Goal: Task Accomplishment & Management: Use online tool/utility

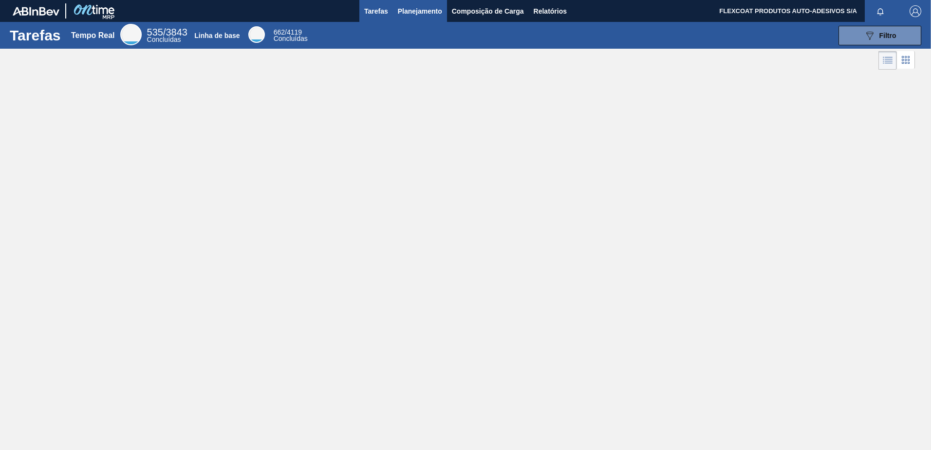
click at [400, 11] on span "Planejamento" at bounding box center [420, 11] width 44 height 12
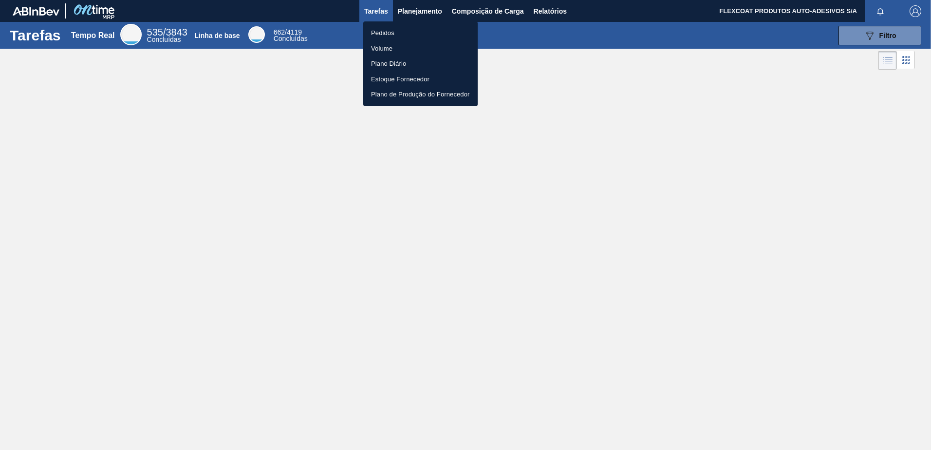
click at [383, 29] on li "Pedidos" at bounding box center [420, 33] width 114 height 16
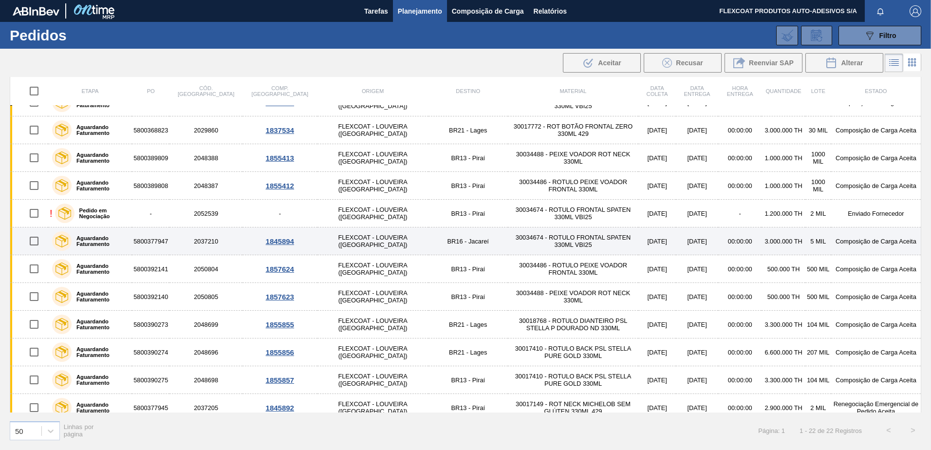
scroll to position [158, 0]
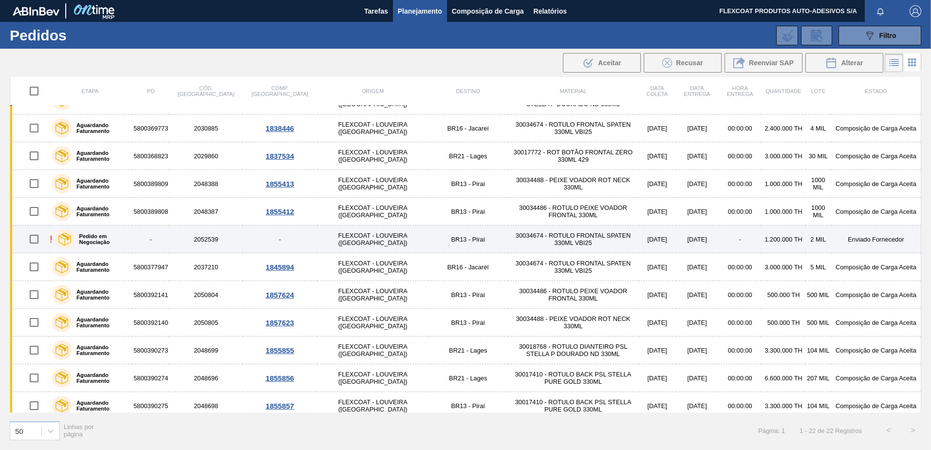
click at [128, 240] on label "Pedido em Negociação" at bounding box center [102, 239] width 54 height 12
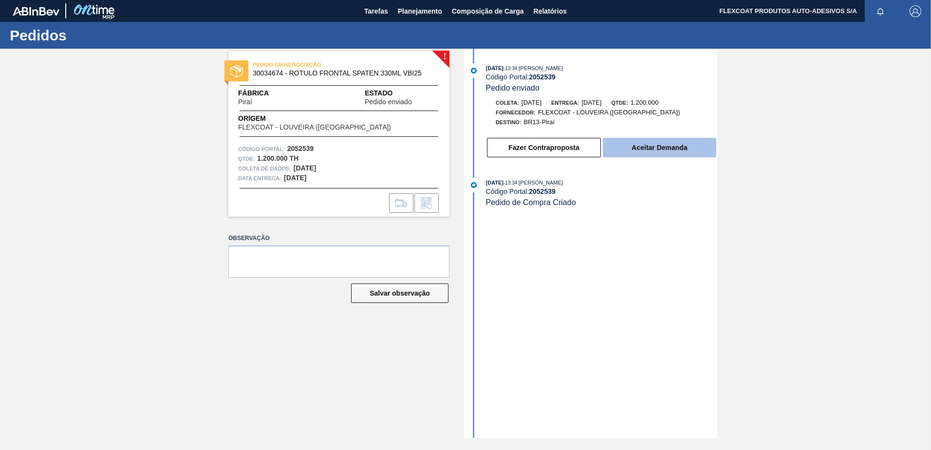
click at [620, 151] on button "Aceitar Demanda" at bounding box center [659, 147] width 113 height 19
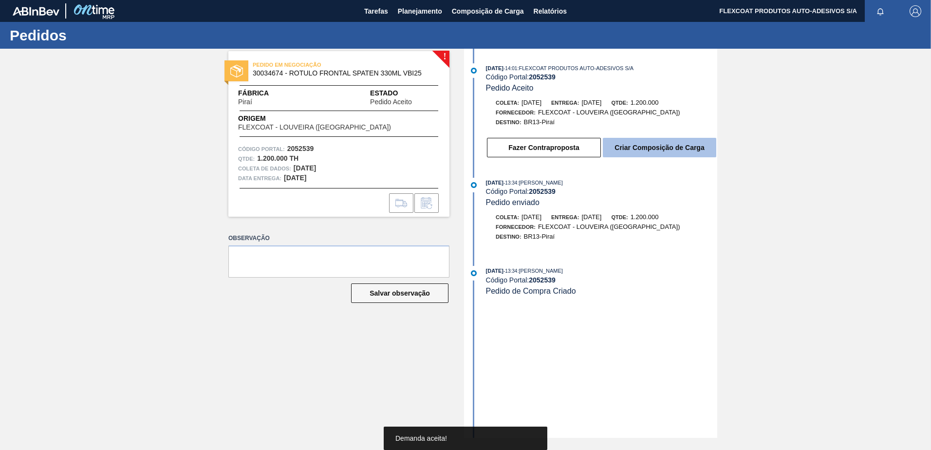
click at [642, 148] on button "Criar Composição de Carga" at bounding box center [659, 147] width 113 height 19
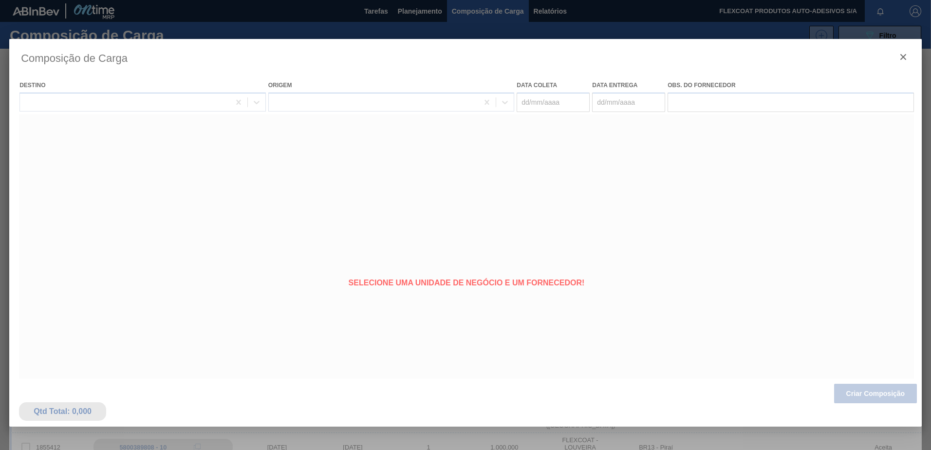
type coleta "27/10/2025"
type Entrega "29/10/2025"
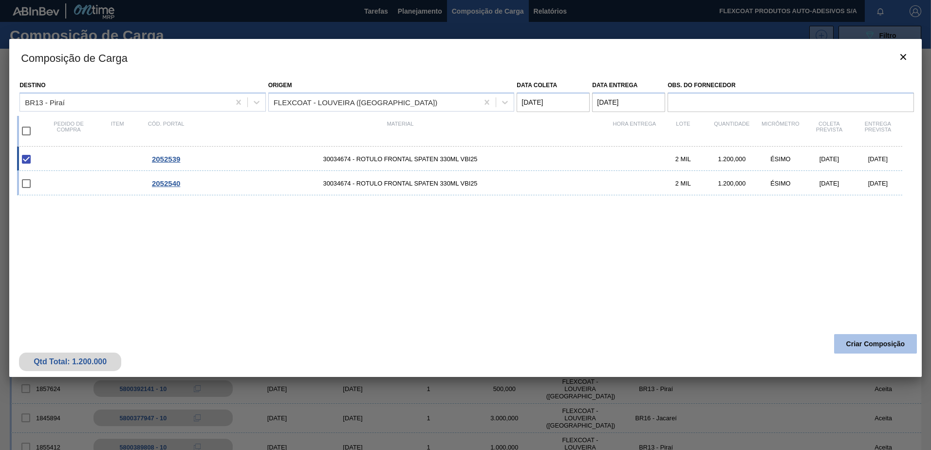
click at [865, 343] on button "Criar Composição" at bounding box center [875, 343] width 83 height 19
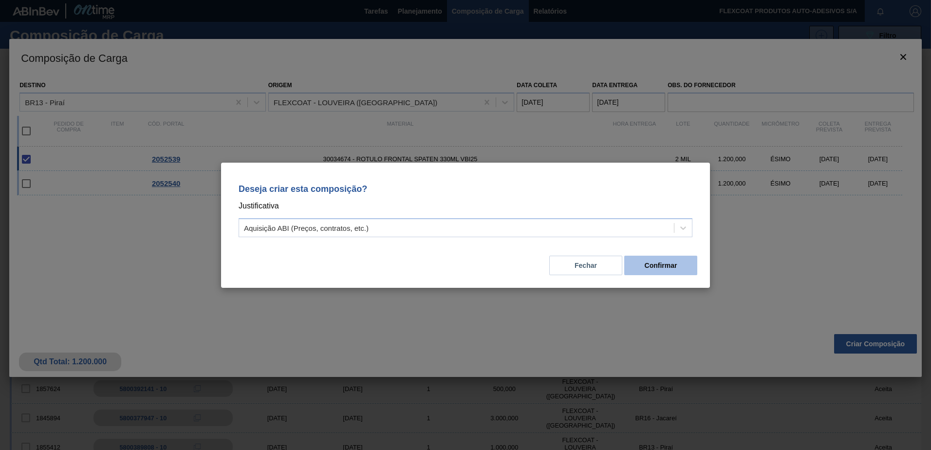
click at [649, 266] on button "Confirmar" at bounding box center [660, 265] width 73 height 19
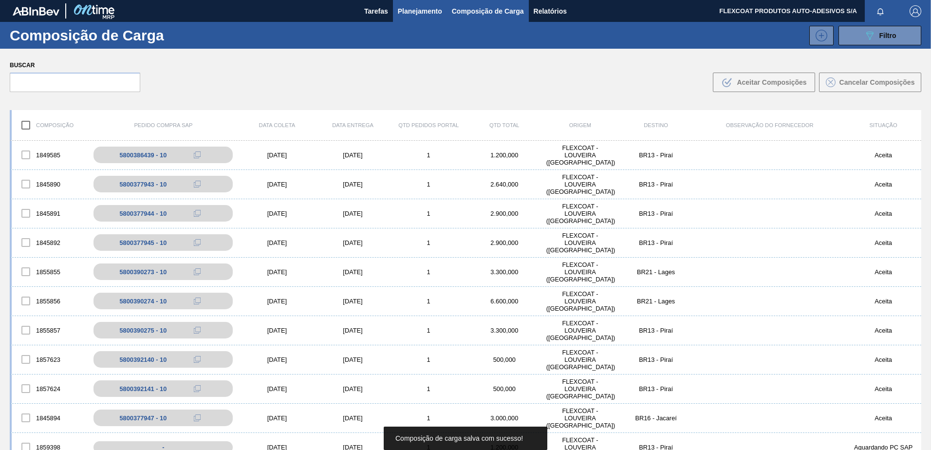
click at [401, 10] on span "Planejamento" at bounding box center [420, 11] width 44 height 12
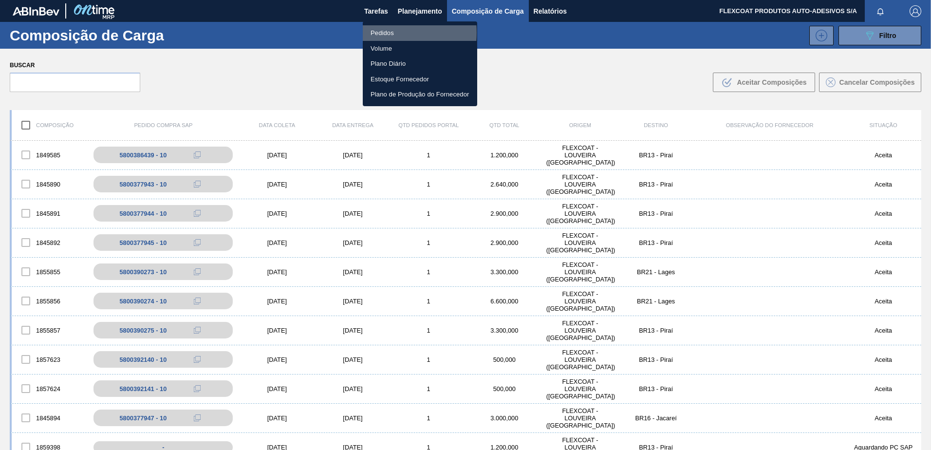
click at [378, 33] on li "Pedidos" at bounding box center [420, 33] width 114 height 16
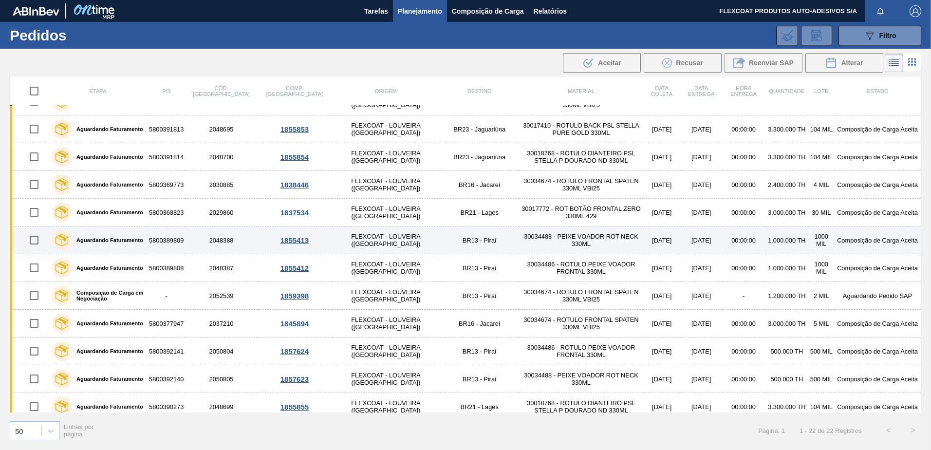
scroll to position [146, 0]
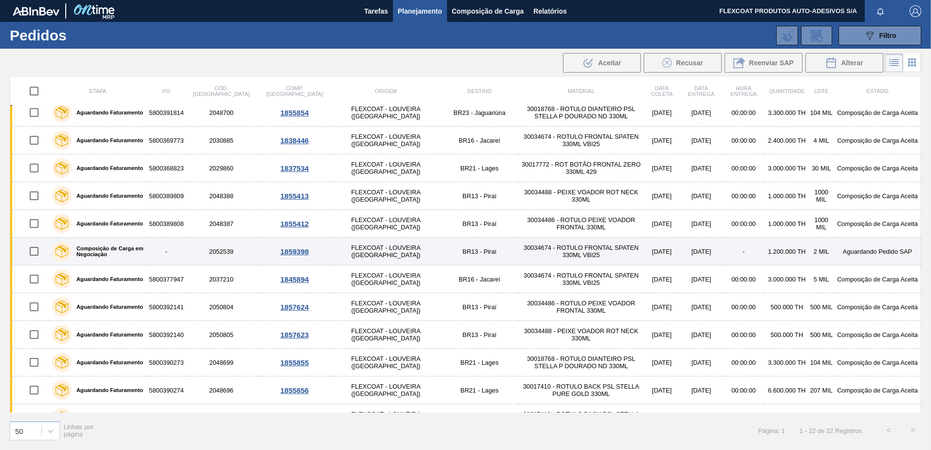
click at [106, 249] on label "Composição de Carga em Negociação" at bounding box center [108, 252] width 72 height 12
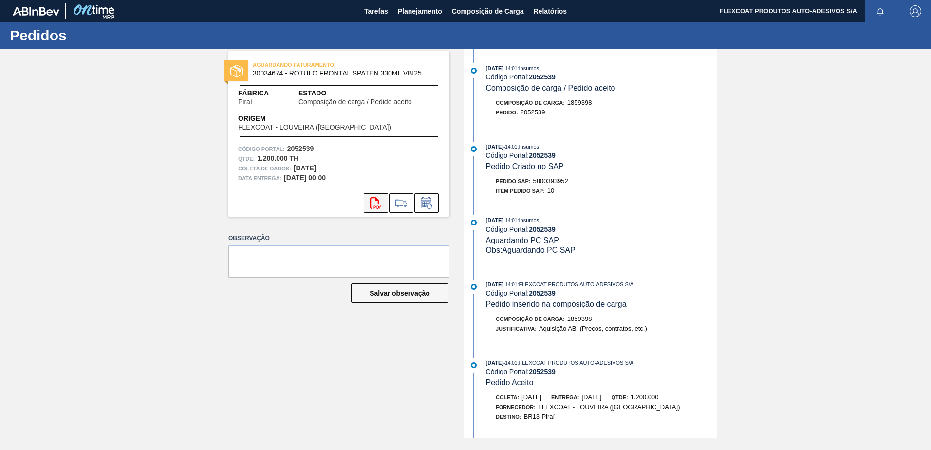
click at [375, 206] on icon at bounding box center [375, 203] width 11 height 12
click at [413, 12] on span "Planejamento" at bounding box center [420, 11] width 44 height 12
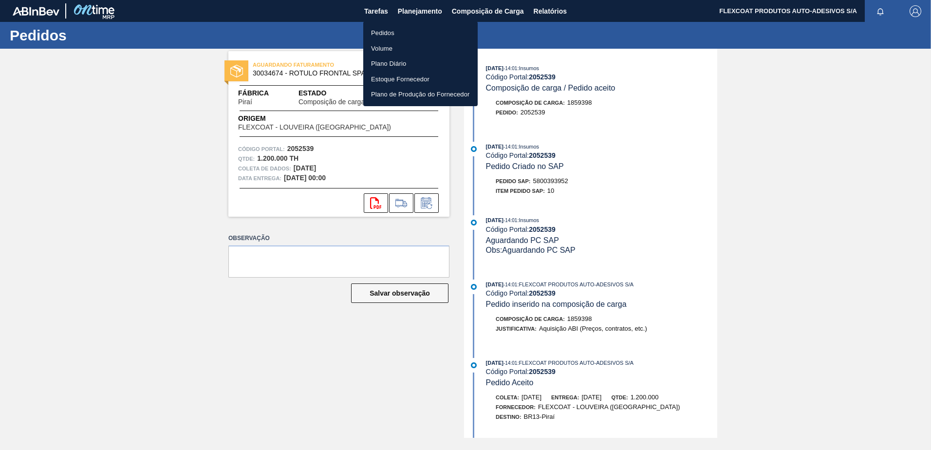
click at [381, 35] on li "Pedidos" at bounding box center [420, 33] width 114 height 16
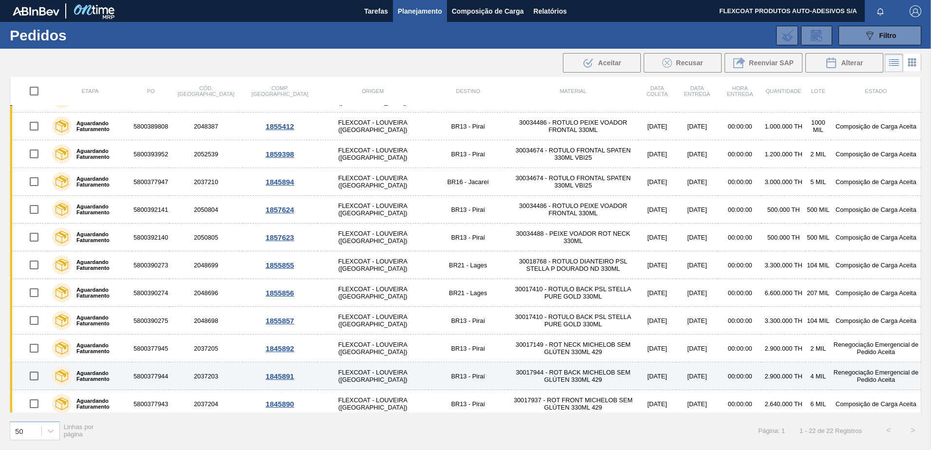
scroll to position [304, 0]
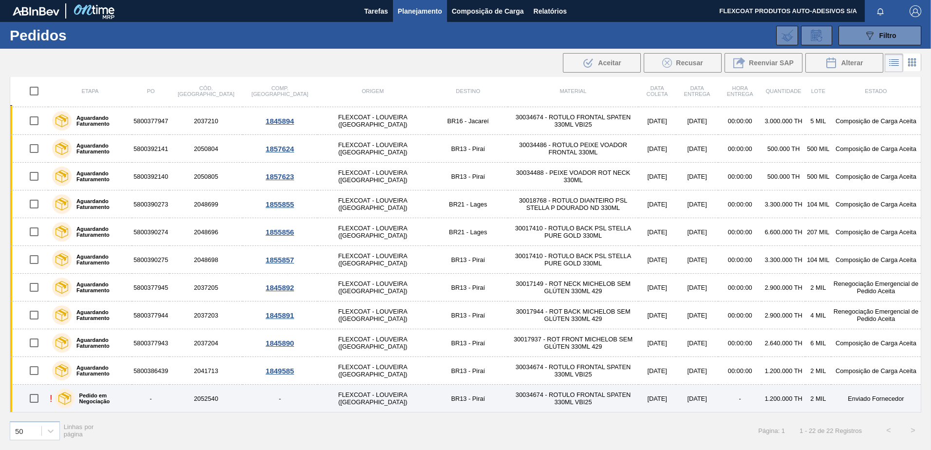
click at [118, 397] on label "Pedido em Negociação" at bounding box center [102, 399] width 54 height 12
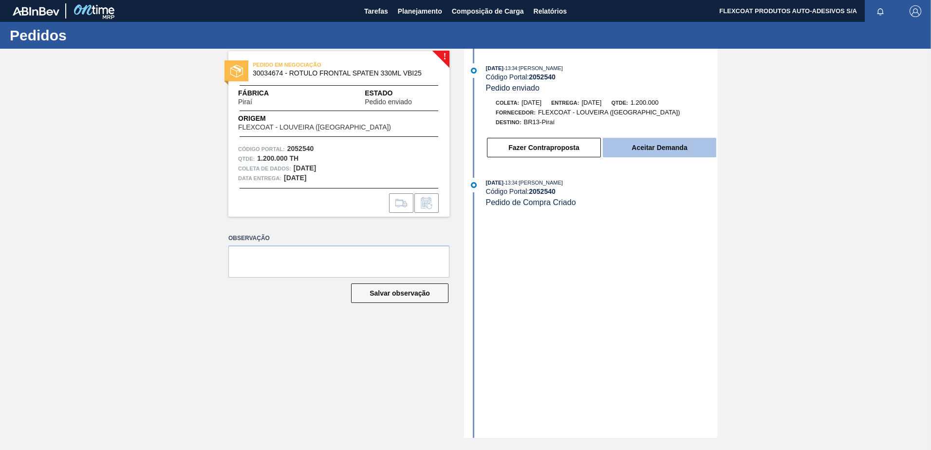
click at [659, 149] on button "Aceitar Demanda" at bounding box center [659, 147] width 113 height 19
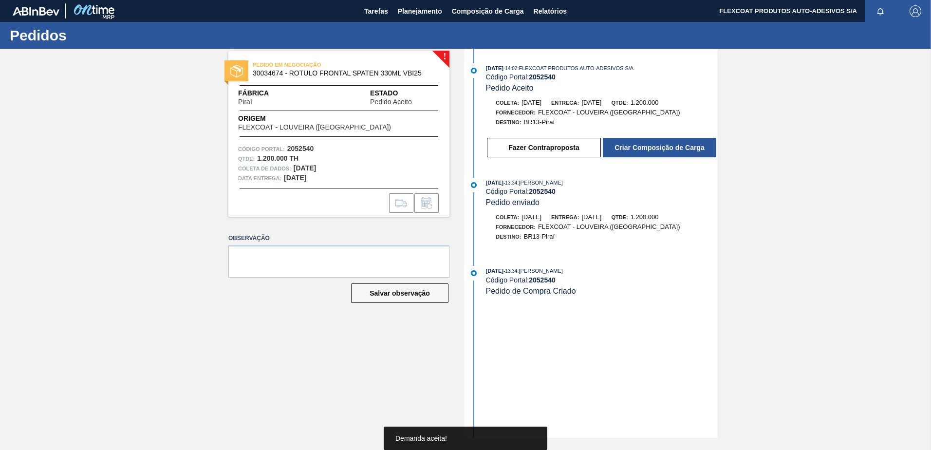
click at [659, 149] on button "Criar Composição de Carga" at bounding box center [659, 147] width 113 height 19
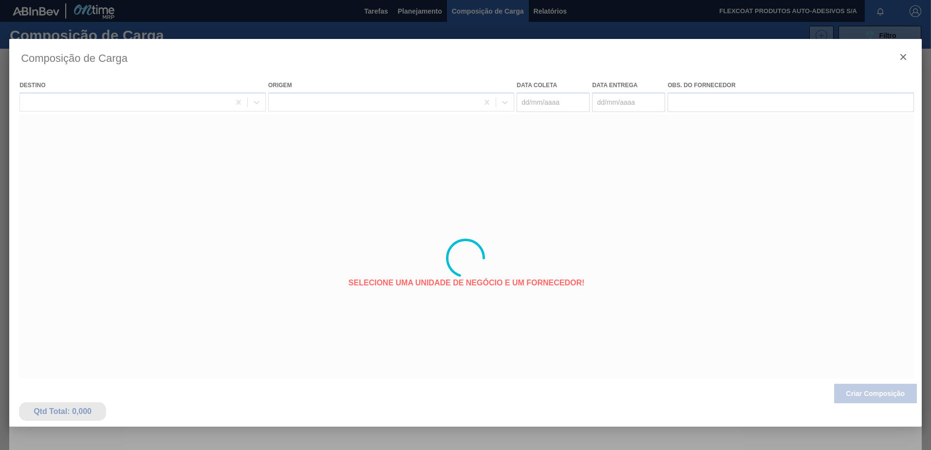
type coleta "17/11/2025"
type Entrega "19/11/2025"
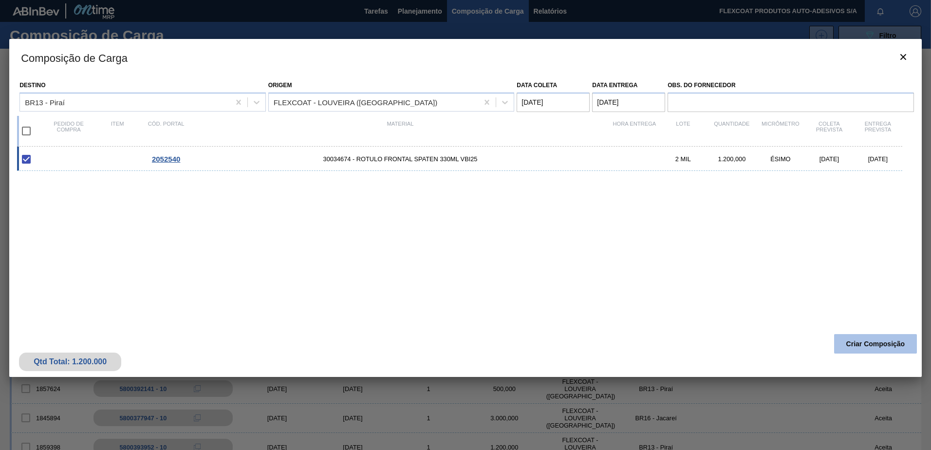
click at [859, 345] on button "Criar Composição" at bounding box center [875, 343] width 83 height 19
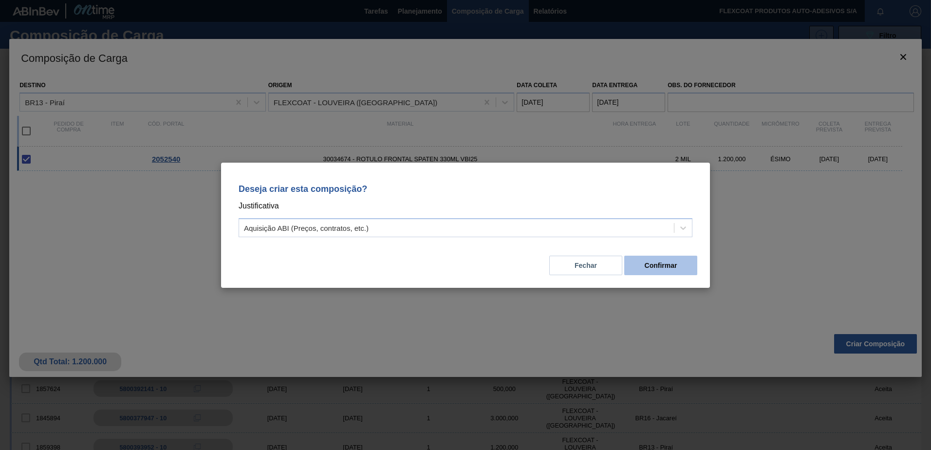
click at [682, 263] on button "Confirmar" at bounding box center [660, 265] width 73 height 19
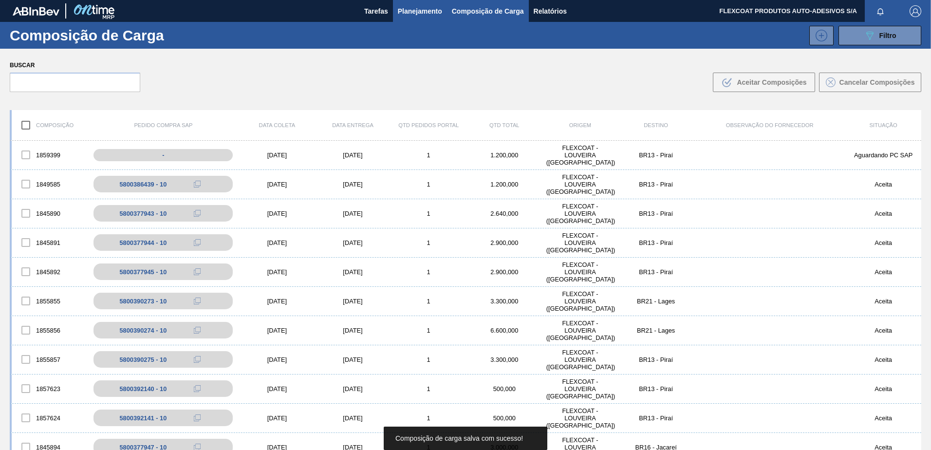
click at [412, 14] on span "Planejamento" at bounding box center [420, 11] width 44 height 12
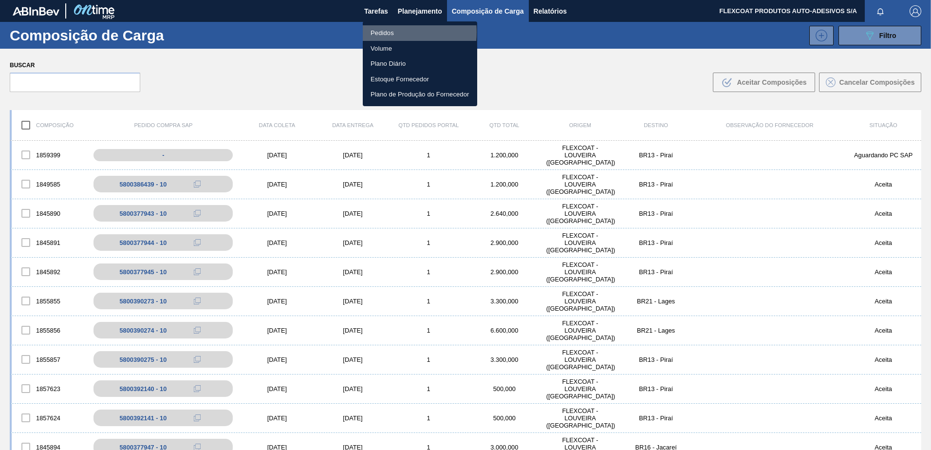
click at [381, 32] on li "Pedidos" at bounding box center [420, 33] width 114 height 16
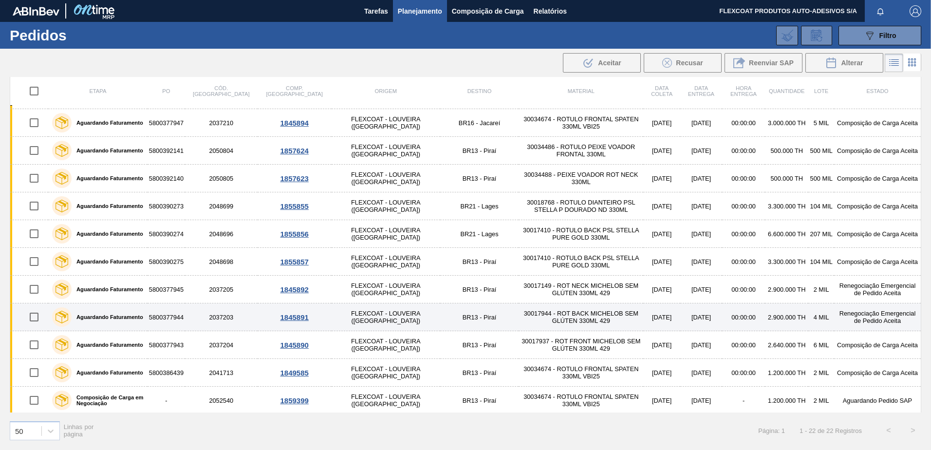
scroll to position [304, 0]
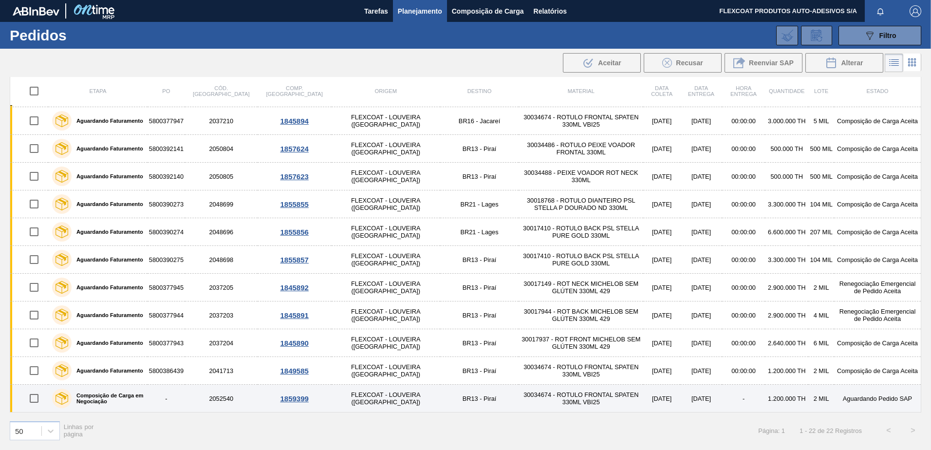
click at [98, 397] on label "Composição de Carga em Negociação" at bounding box center [108, 399] width 72 height 12
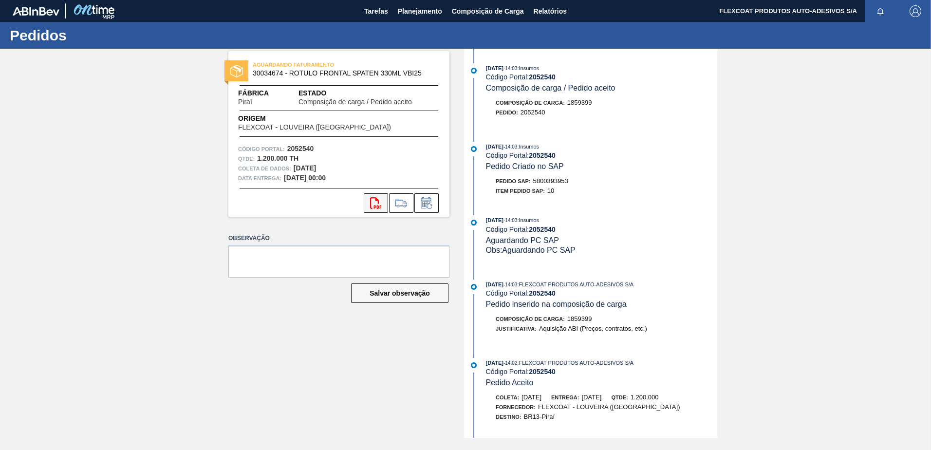
click at [377, 203] on icon "svg{fill:#ff0000}" at bounding box center [376, 203] width 12 height 12
click at [426, 11] on span "Planejamento" at bounding box center [420, 11] width 44 height 12
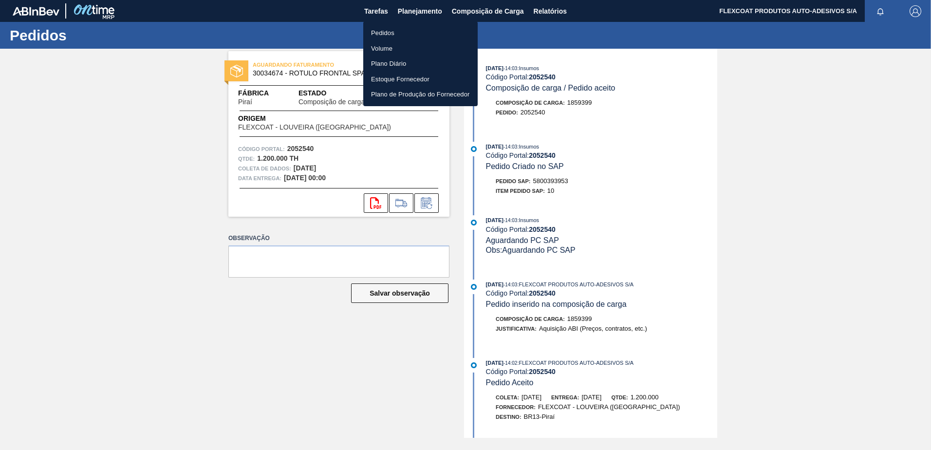
click at [382, 31] on li "Pedidos" at bounding box center [420, 33] width 114 height 16
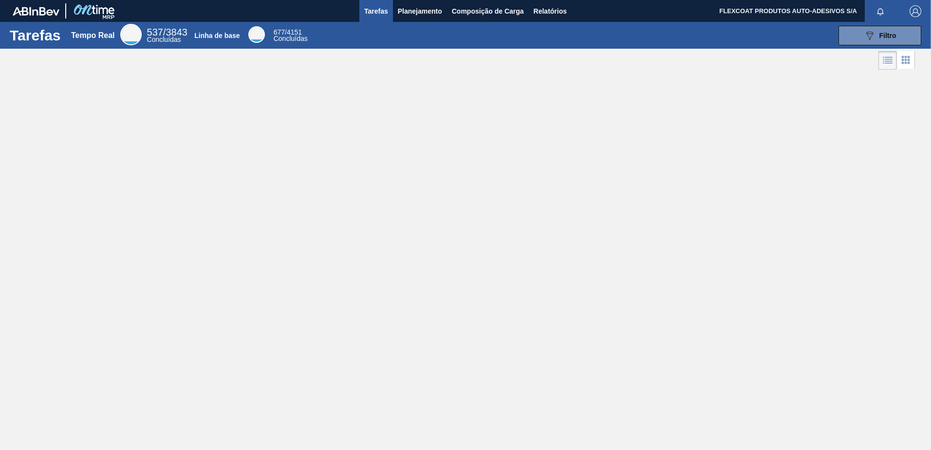
drag, startPoint x: 443, startPoint y: 158, endPoint x: 152, endPoint y: 125, distance: 292.2
click at [115, 136] on div "Tarefas Tempo Real 537 / 3843 Concluídas Linha de base 677 / 4151 Concluídas 08…" at bounding box center [465, 214] width 931 height 385
click at [406, 11] on span "Planejamento" at bounding box center [420, 11] width 44 height 12
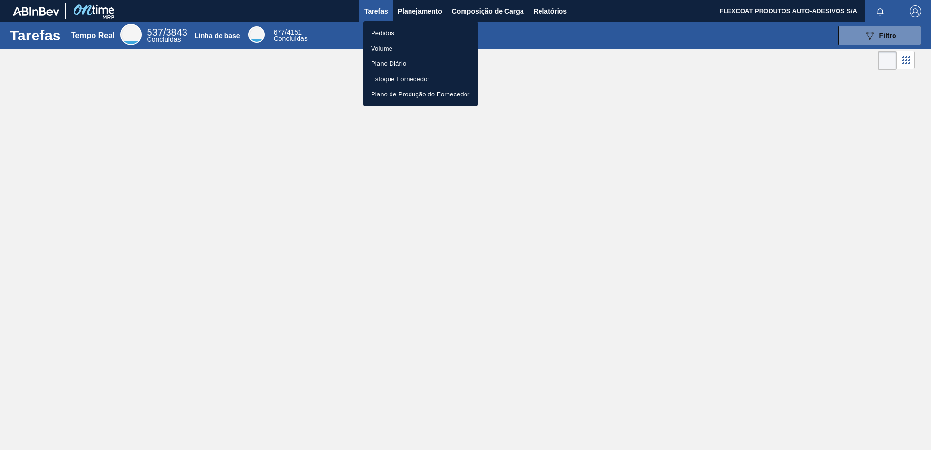
click at [388, 32] on li "Pedidos" at bounding box center [420, 33] width 114 height 16
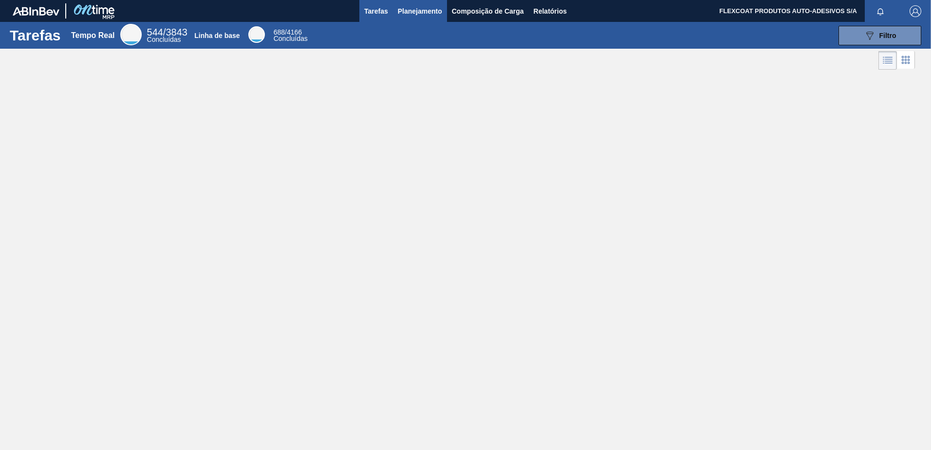
click at [416, 8] on span "Planejamento" at bounding box center [420, 11] width 44 height 12
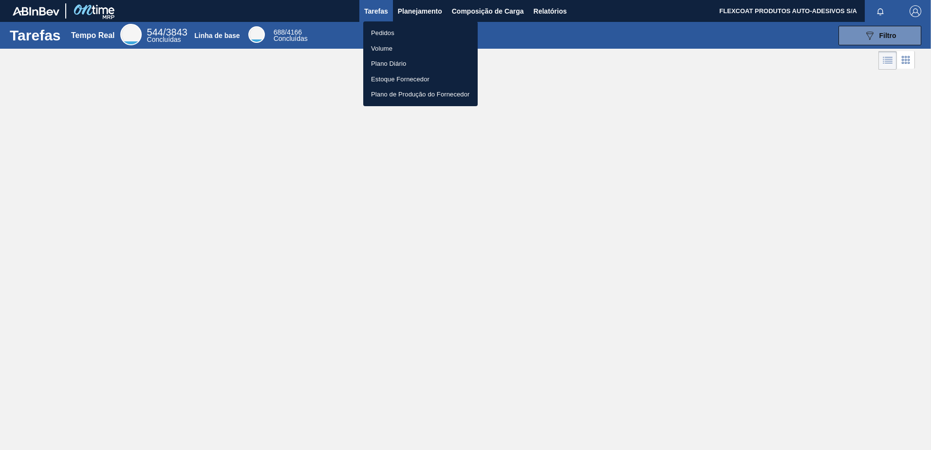
click at [378, 37] on li "Pedidos" at bounding box center [420, 33] width 114 height 16
